Goal: Information Seeking & Learning: Check status

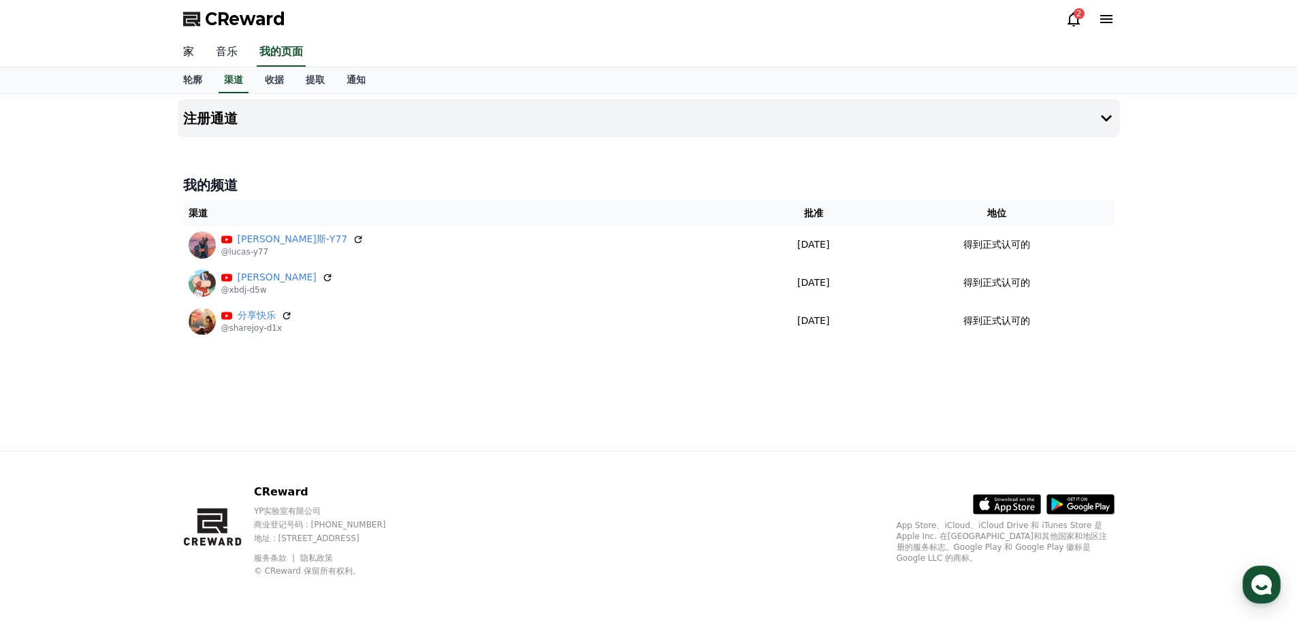
click at [231, 50] on font "音乐" at bounding box center [227, 51] width 22 height 13
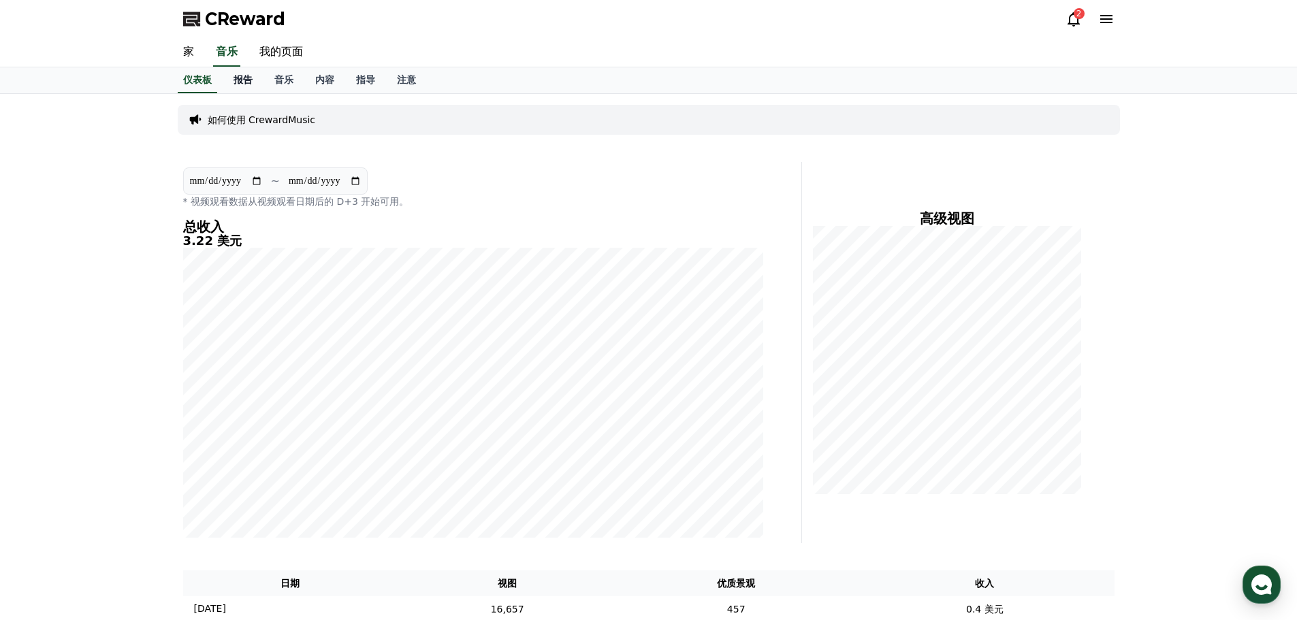
click at [251, 74] on font "报告" at bounding box center [243, 79] width 19 height 11
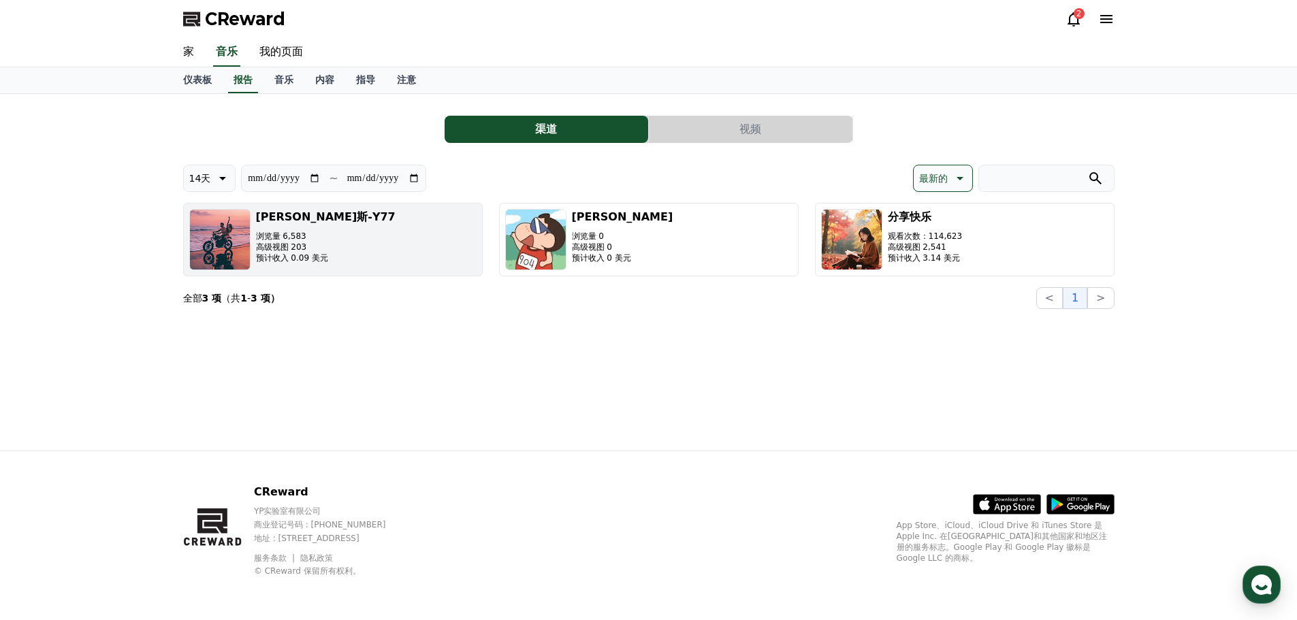
click at [409, 270] on button "[PERSON_NAME]-Y77 浏览量 6,583 高级视图 203 预计收入 0.09 美元" at bounding box center [333, 240] width 300 height 74
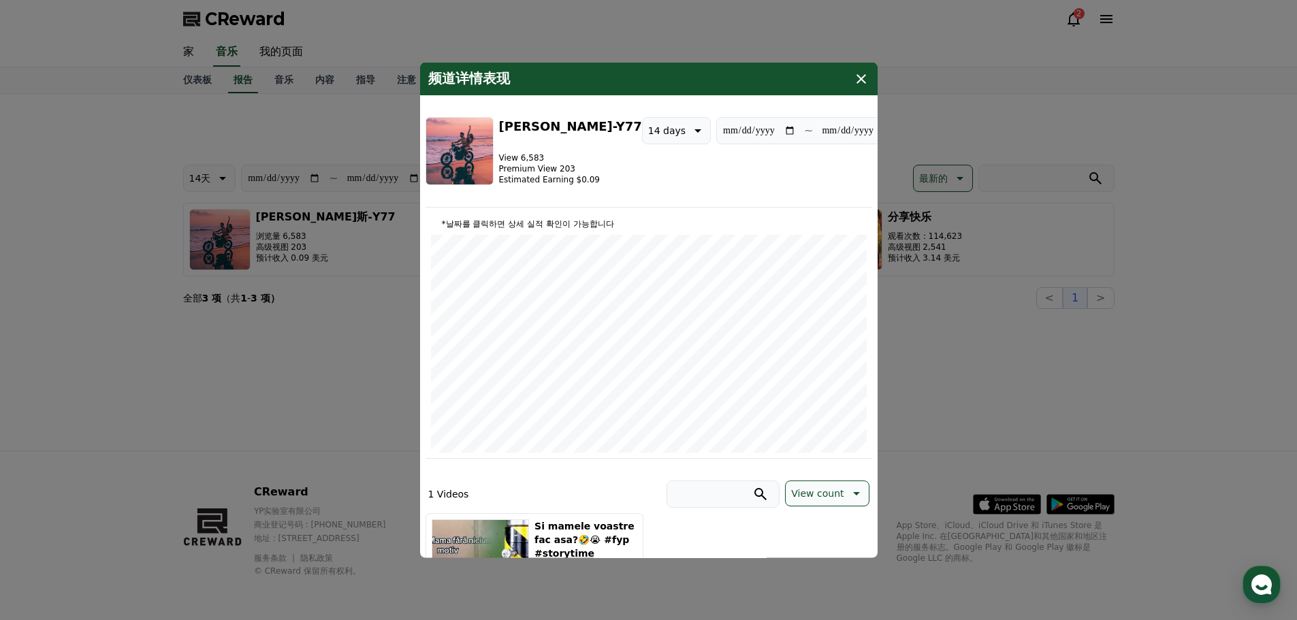
click at [861, 79] on icon "情态动词" at bounding box center [862, 79] width 10 height 10
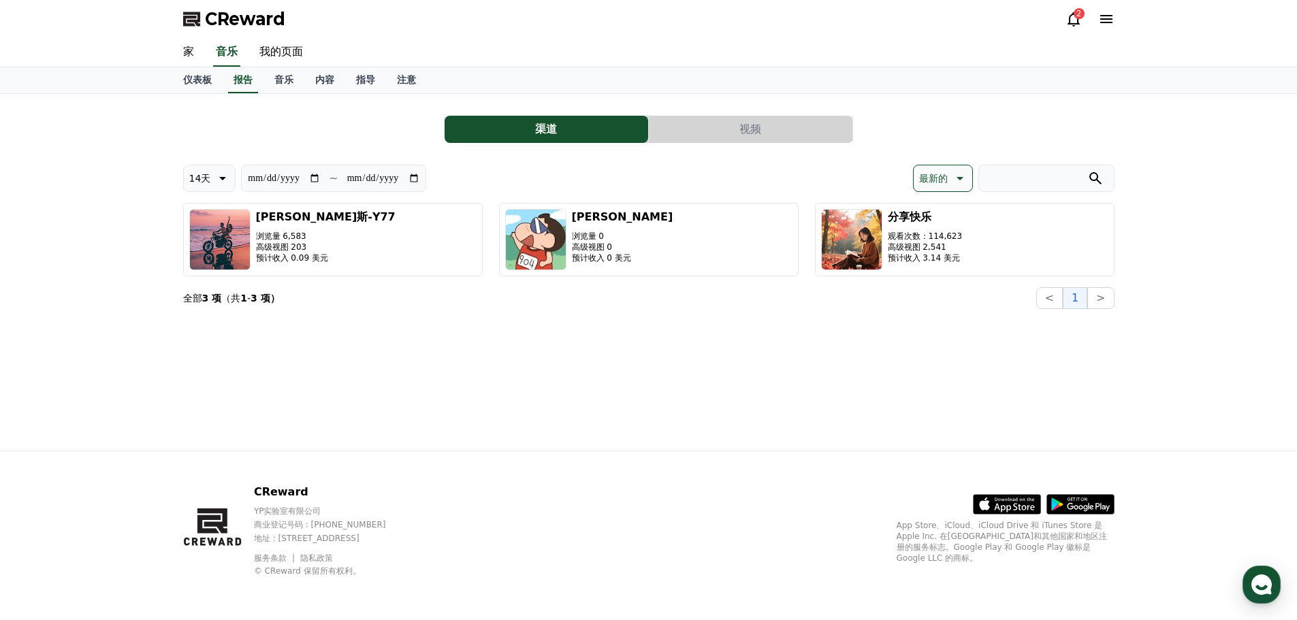
click at [323, 134] on div "渠道 视频" at bounding box center [648, 129] width 931 height 27
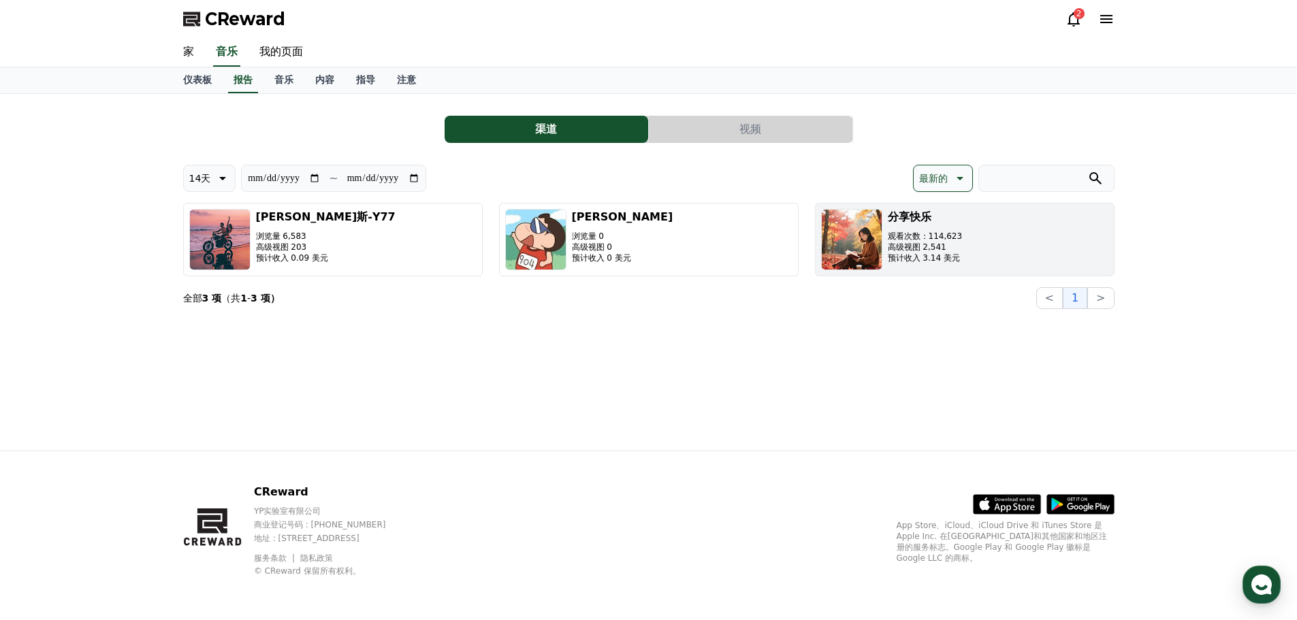
click at [848, 244] on img "button" at bounding box center [851, 239] width 61 height 61
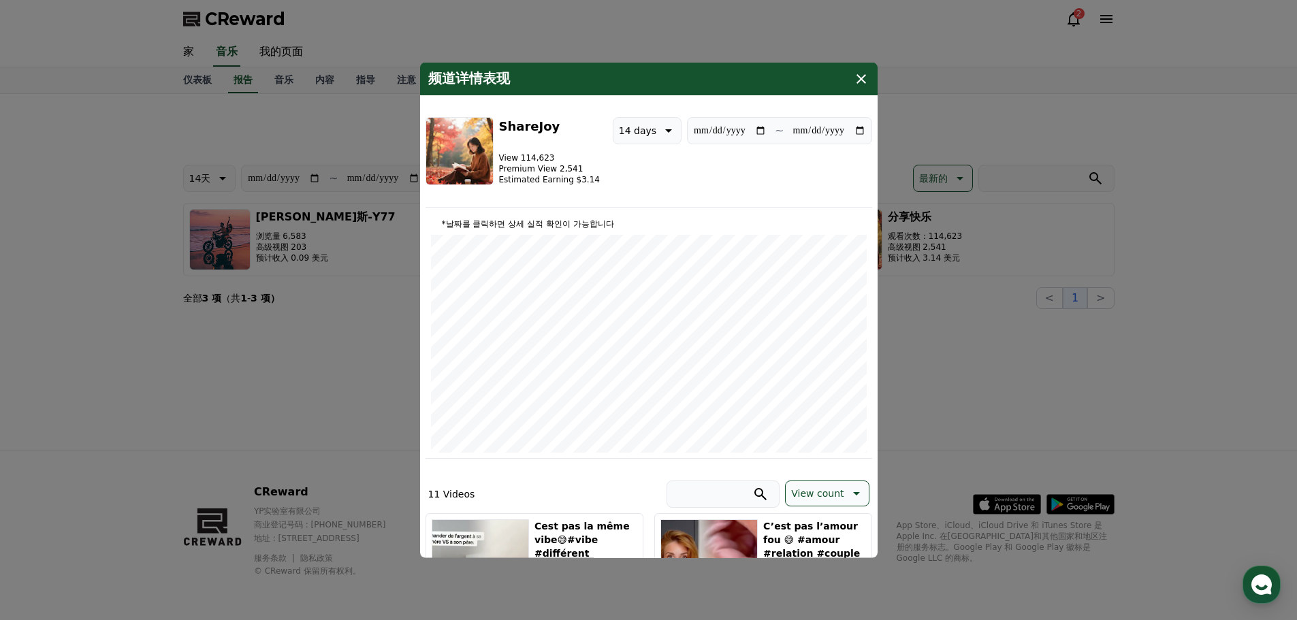
click at [865, 82] on icon "情态动词" at bounding box center [862, 79] width 10 height 10
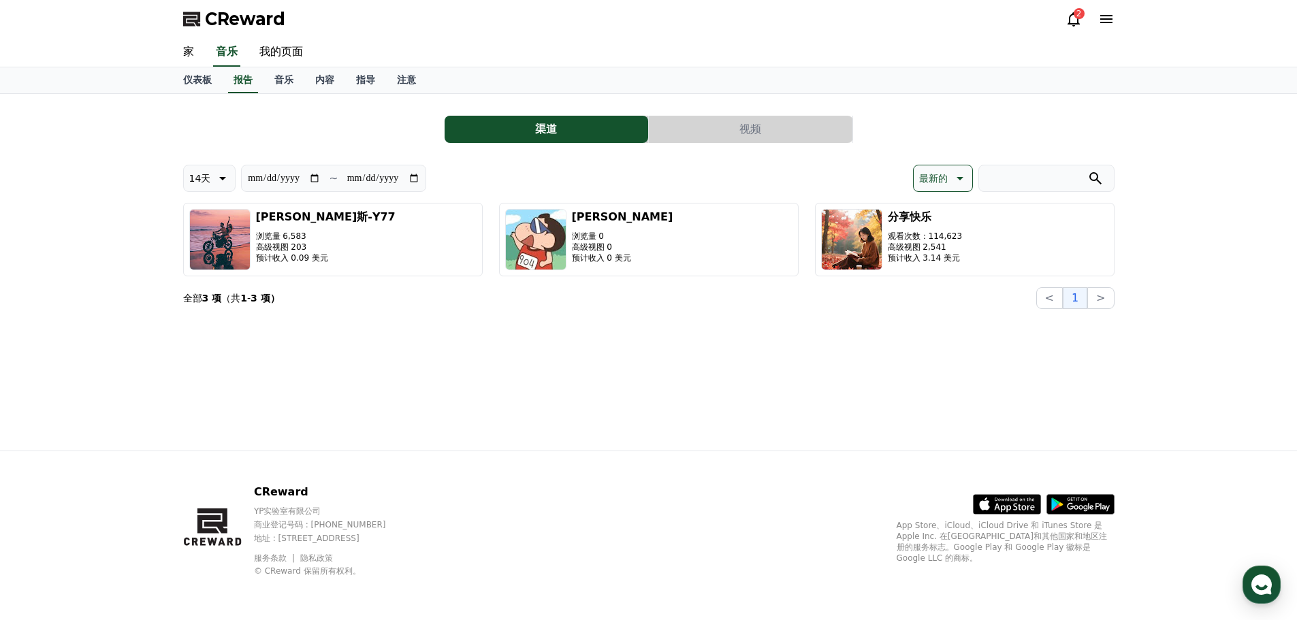
click at [863, 338] on div "**********" at bounding box center [648, 272] width 953 height 357
click at [212, 82] on link "仪表板" at bounding box center [197, 80] width 50 height 26
